Goal: Browse casually

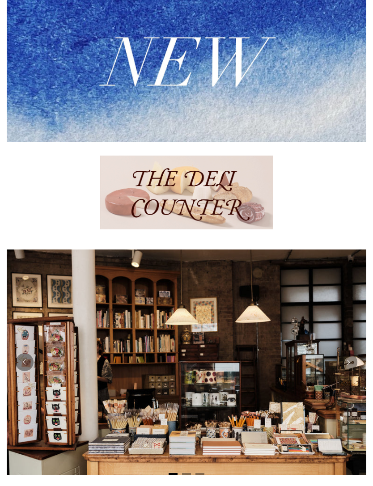
scroll to position [259, 0]
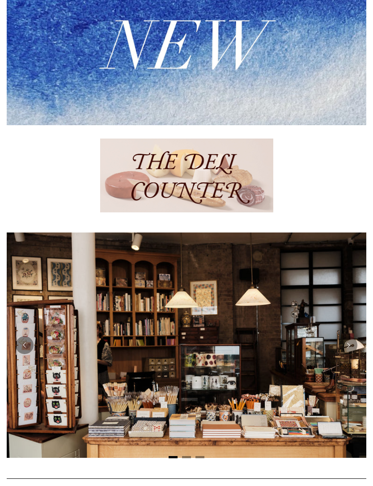
click at [54, 61] on img at bounding box center [186, 48] width 359 height 153
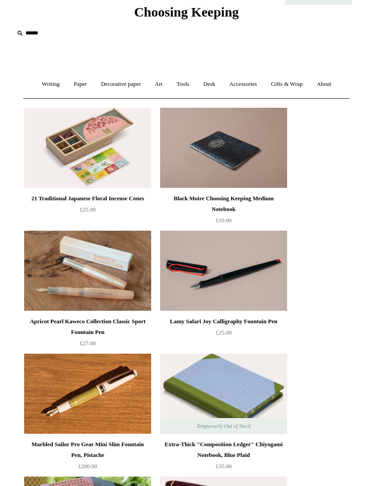
scroll to position [35, 0]
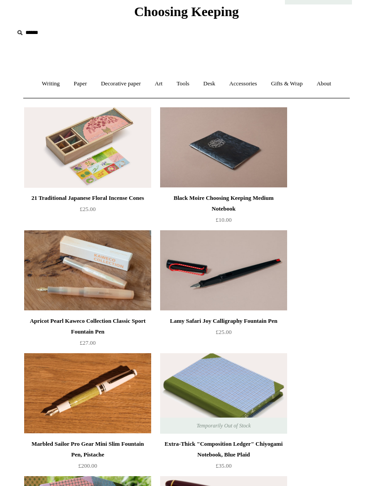
click at [187, 155] on img at bounding box center [223, 147] width 127 height 80
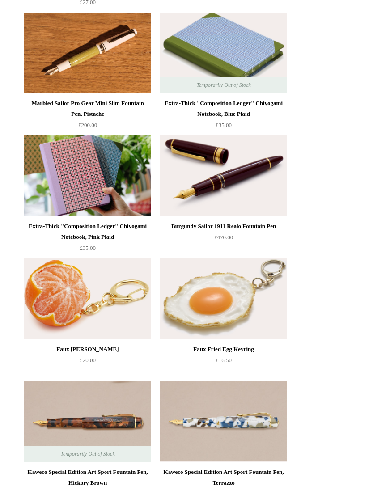
scroll to position [376, 0]
click at [104, 161] on img at bounding box center [87, 175] width 127 height 80
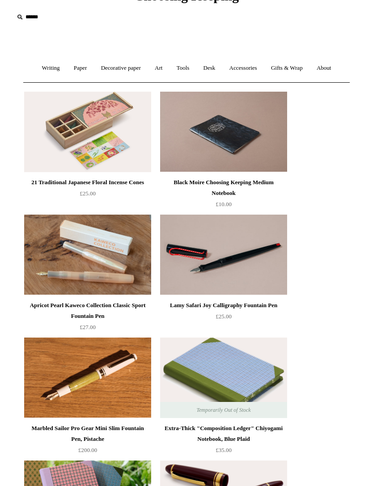
scroll to position [0, 0]
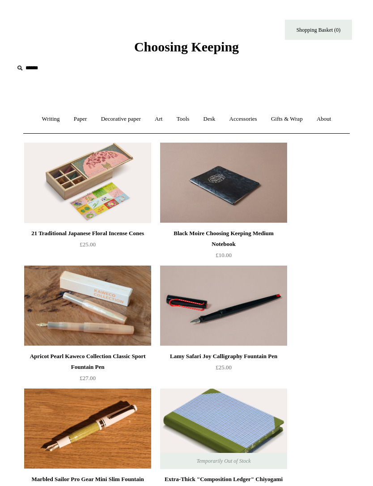
click at [153, 121] on link "Art +" at bounding box center [158, 119] width 20 height 24
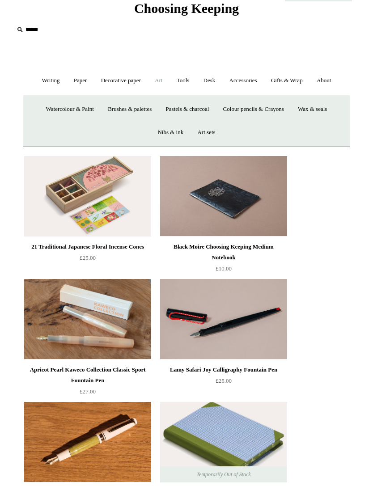
scroll to position [39, 0]
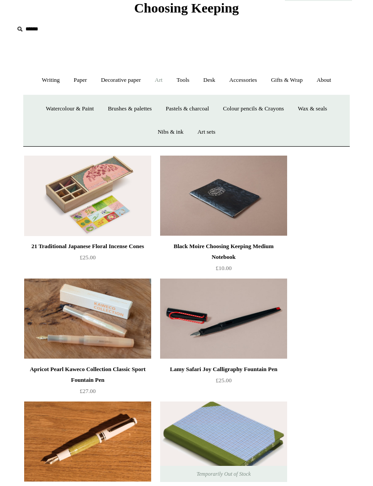
click at [56, 109] on link "Watercolour & Paint" at bounding box center [70, 109] width 60 height 24
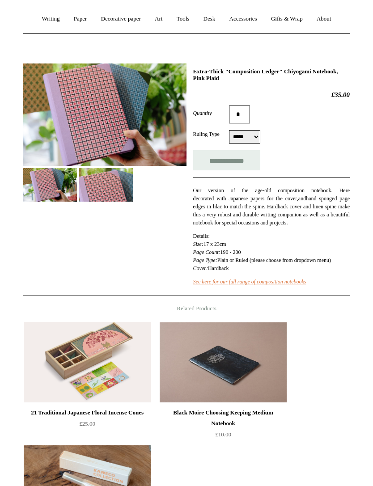
click at [100, 175] on img at bounding box center [106, 185] width 54 height 34
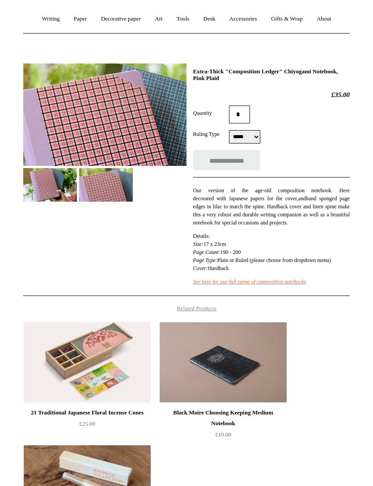
click at [42, 182] on img at bounding box center [50, 185] width 54 height 34
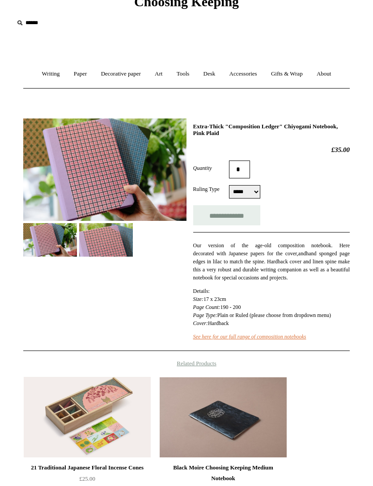
scroll to position [45, 0]
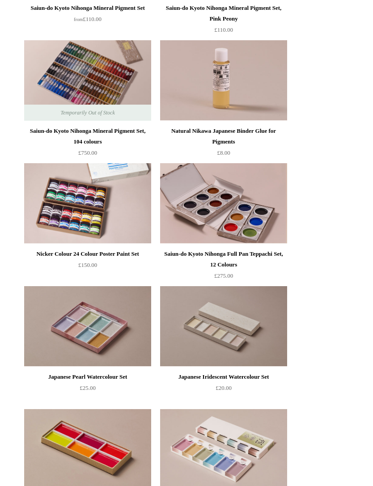
scroll to position [1456, 0]
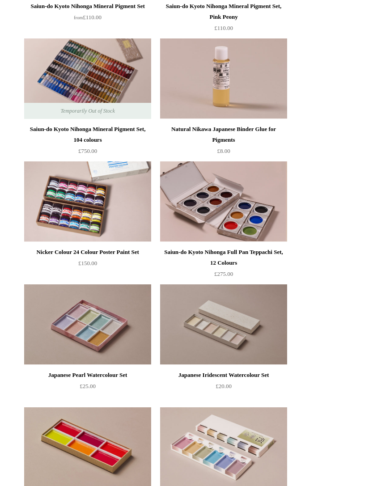
click at [134, 220] on img at bounding box center [87, 201] width 127 height 80
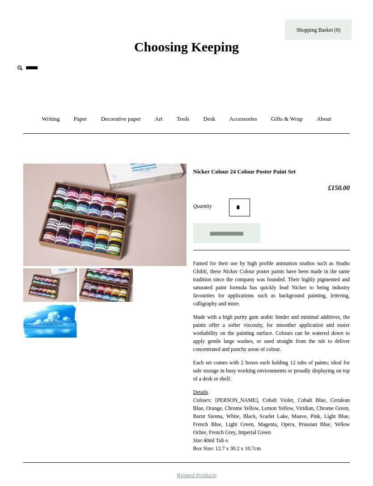
click at [94, 281] on img at bounding box center [106, 285] width 54 height 34
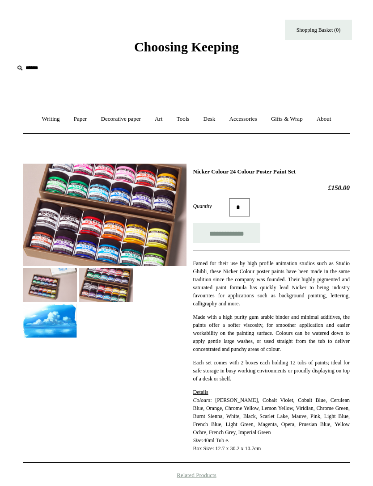
click at [41, 285] on img at bounding box center [50, 285] width 54 height 34
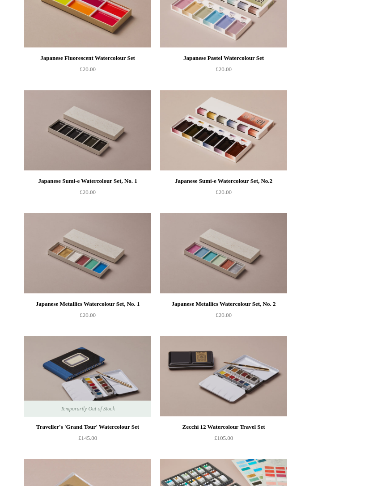
scroll to position [1720, 0]
